Goal: Information Seeking & Learning: Understand process/instructions

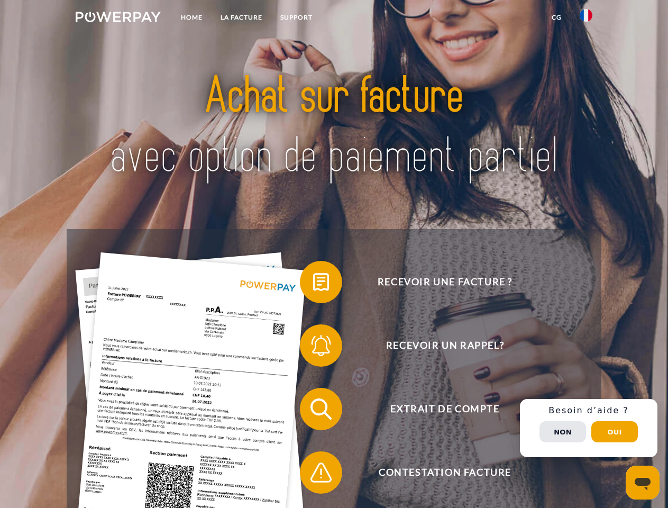
click at [118, 19] on img at bounding box center [118, 17] width 85 height 11
click at [586, 19] on img at bounding box center [586, 15] width 13 height 13
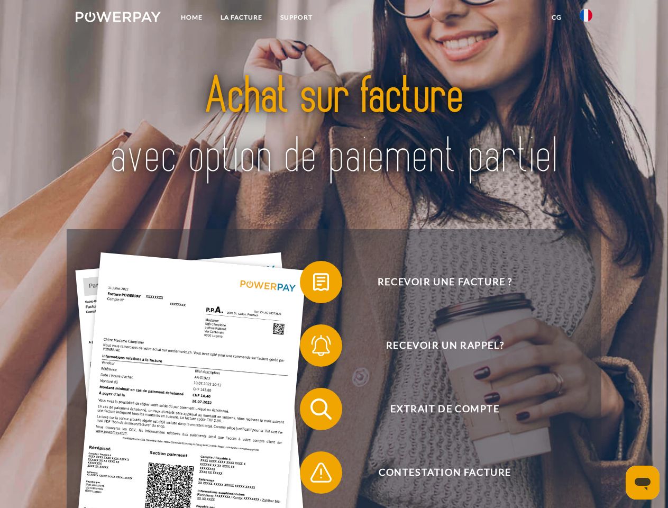
click at [556, 17] on link "CG" at bounding box center [557, 17] width 28 height 19
click at [313, 284] on span at bounding box center [305, 281] width 53 height 53
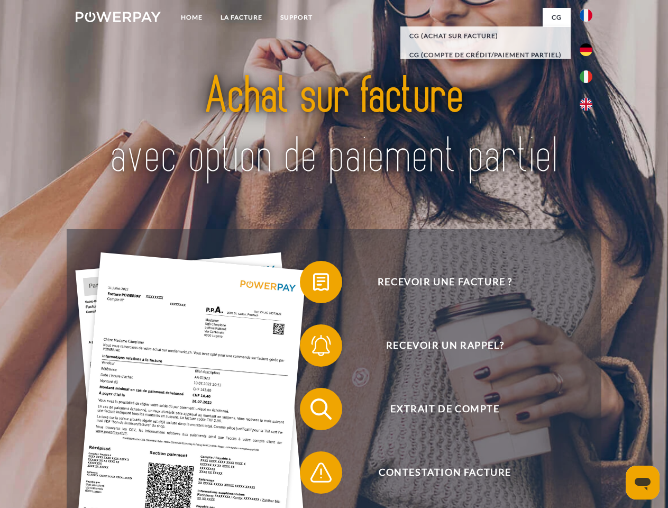
click at [313, 347] on span at bounding box center [305, 345] width 53 height 53
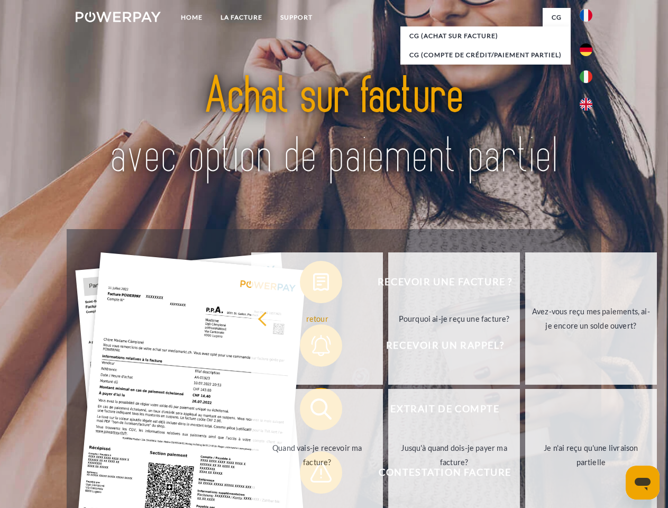
click at [388, 411] on link "Jusqu'à quand dois-je payer ma facture?" at bounding box center [454, 455] width 132 height 132
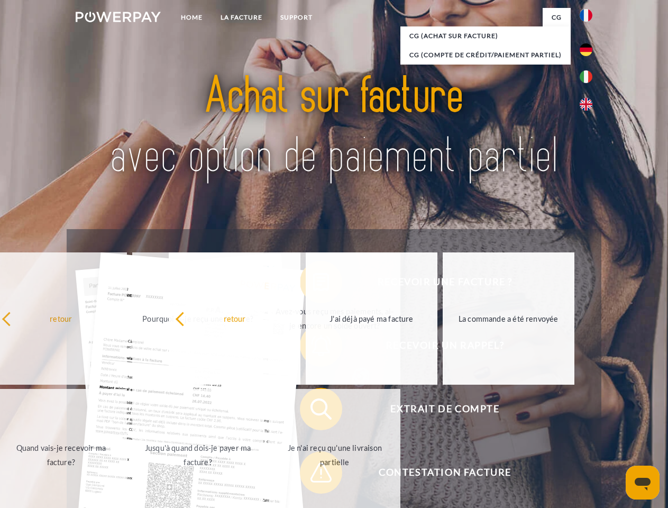
click at [313, 474] on span at bounding box center [305, 472] width 53 height 53
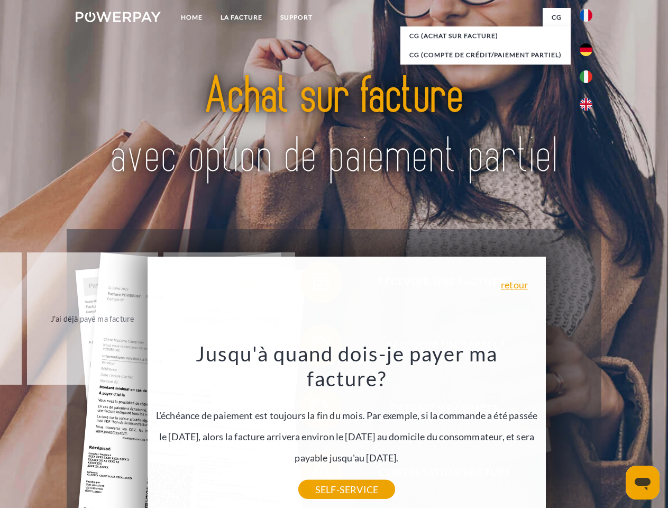
click at [589, 428] on div "Recevoir une facture ? Recevoir un rappel? Extrait de compte retour" at bounding box center [334, 440] width 534 height 423
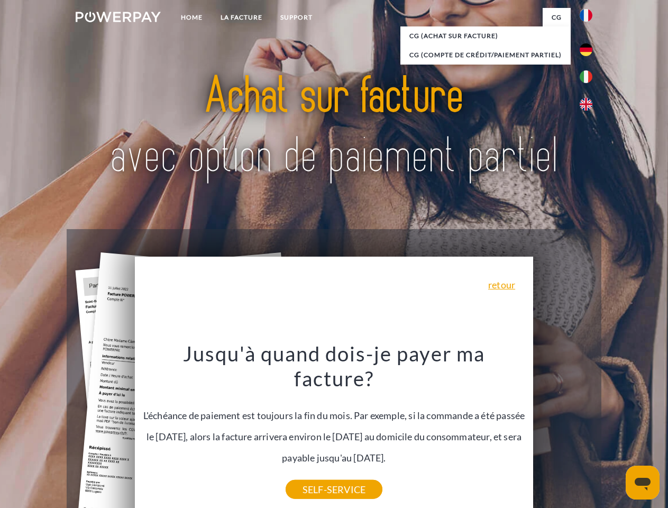
click at [563, 430] on span "Extrait de compte" at bounding box center [444, 409] width 259 height 42
click at [615, 432] on header "Home LA FACTURE Support" at bounding box center [334, 365] width 668 height 730
